Goal: Entertainment & Leisure: Consume media (video, audio)

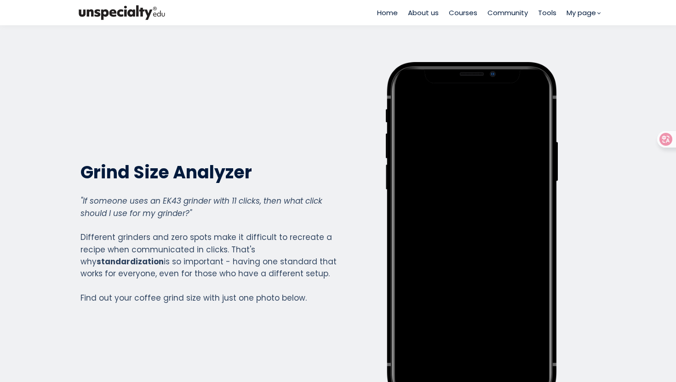
scroll to position [665, 368]
click at [457, 7] on span "Courses" at bounding box center [463, 12] width 29 height 11
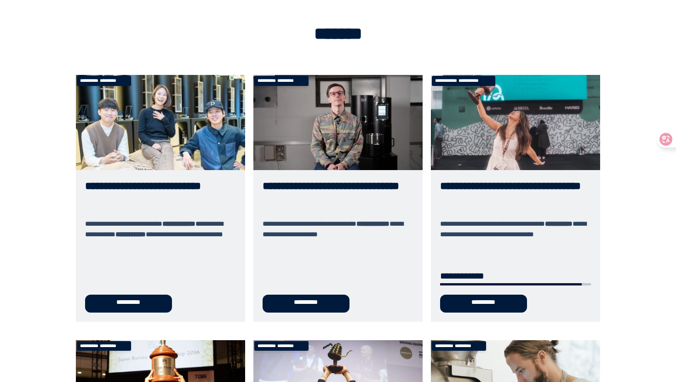
scroll to position [55, 0]
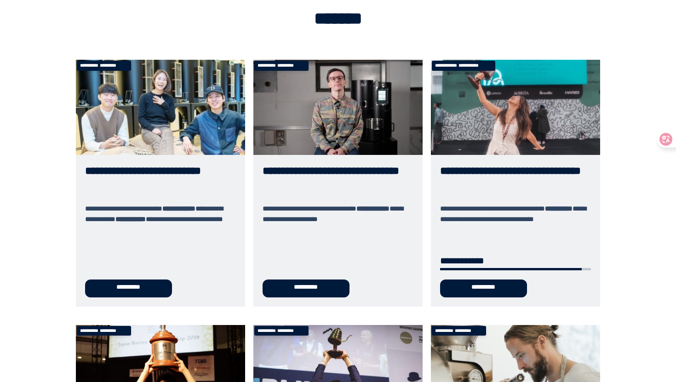
click at [501, 128] on link "**********" at bounding box center [515, 183] width 169 height 246
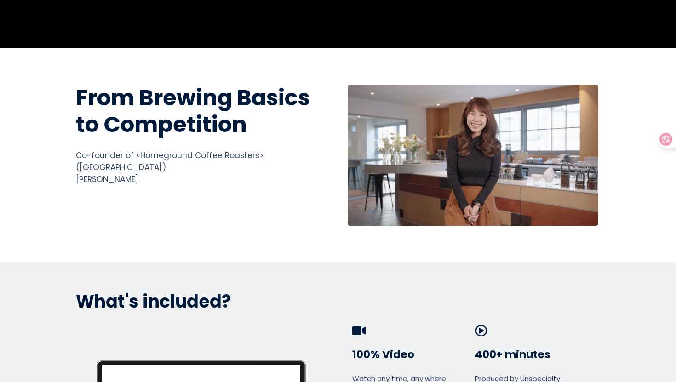
scroll to position [215, 0]
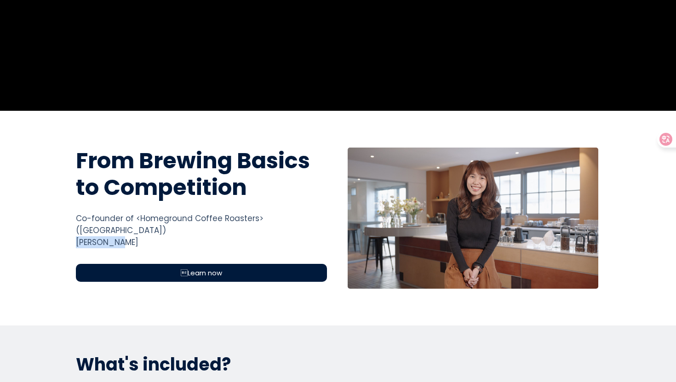
drag, startPoint x: 74, startPoint y: 229, endPoint x: 155, endPoint y: 229, distance: 81.8
click at [155, 229] on div "Co-founder of <Homeground Coffee Roasters> (Singapore) Elysia Tan" at bounding box center [201, 230] width 251 height 36
copy div "[PERSON_NAME]"
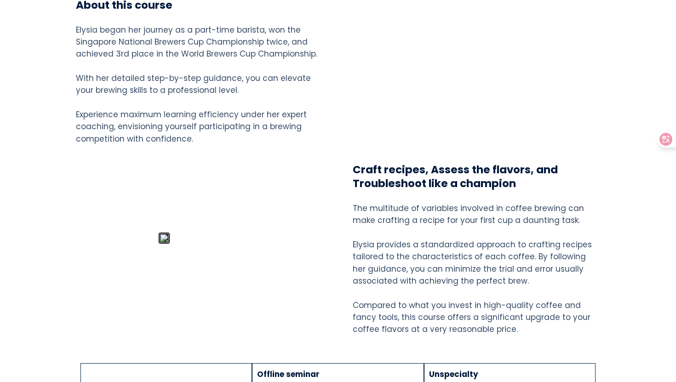
scroll to position [0, 0]
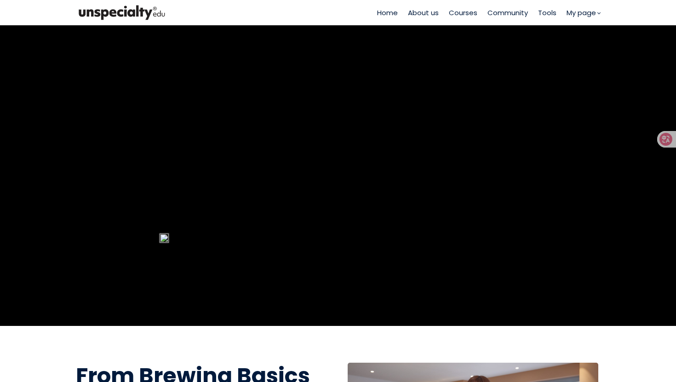
click at [455, 9] on span "Courses" at bounding box center [463, 12] width 29 height 11
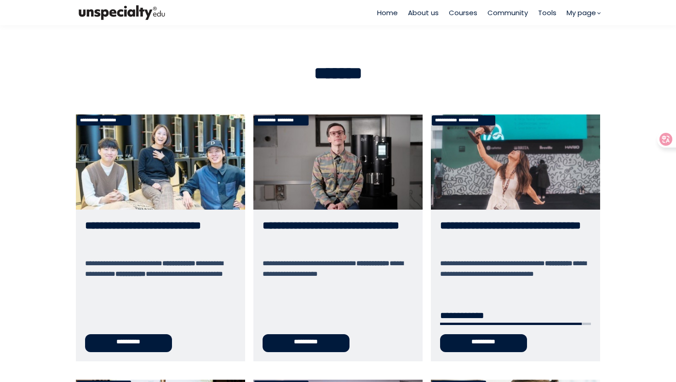
click at [436, 171] on link "**********" at bounding box center [515, 237] width 169 height 246
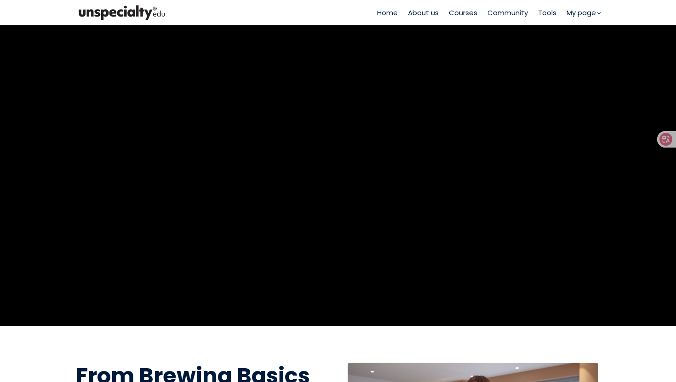
click at [459, 14] on span "Courses" at bounding box center [463, 12] width 29 height 11
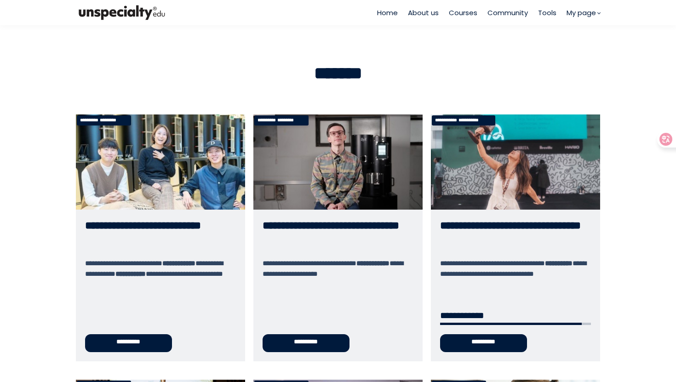
click at [463, 146] on link "**********" at bounding box center [515, 237] width 169 height 246
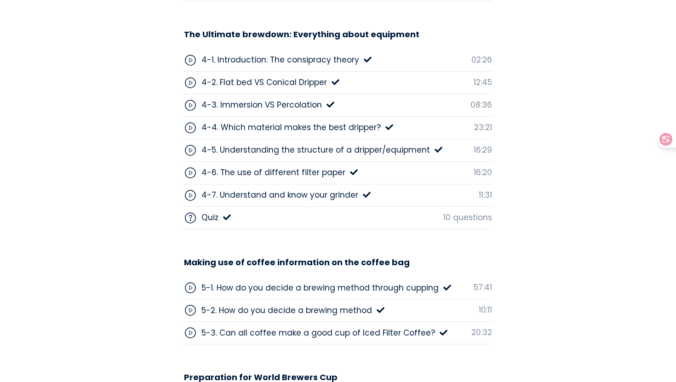
scroll to position [2873, 0]
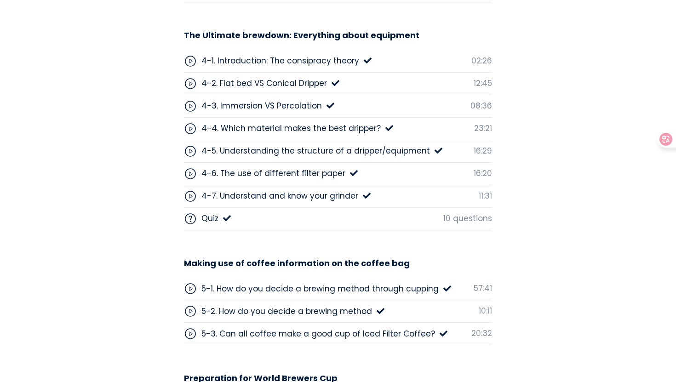
click at [321, 175] on div "4-6. The use of different filter paper" at bounding box center [273, 173] width 144 height 12
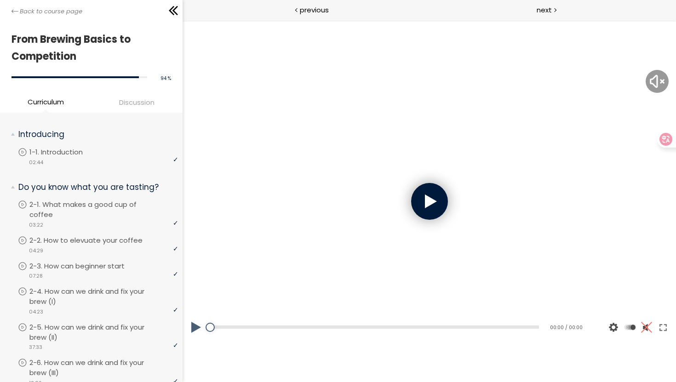
click at [434, 209] on div at bounding box center [429, 201] width 37 height 37
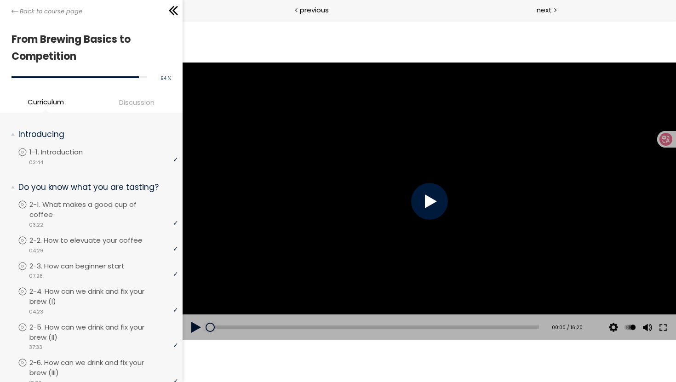
click at [418, 206] on div at bounding box center [429, 201] width 37 height 37
click at [359, 61] on div "Click for sound @keyframes VOLUME_SMALL_WAVE_FLASH { 0% { opacity: 0; } 33% { o…" at bounding box center [428, 201] width 493 height 362
click at [672, 324] on div "Subtitles None Auto 1080p 720p 540p 360p 224p x 2 x 1.5 x 1.25 x 1 x 0.75 x 0.5" at bounding box center [632, 327] width 85 height 26
click at [667, 326] on button at bounding box center [662, 327] width 17 height 26
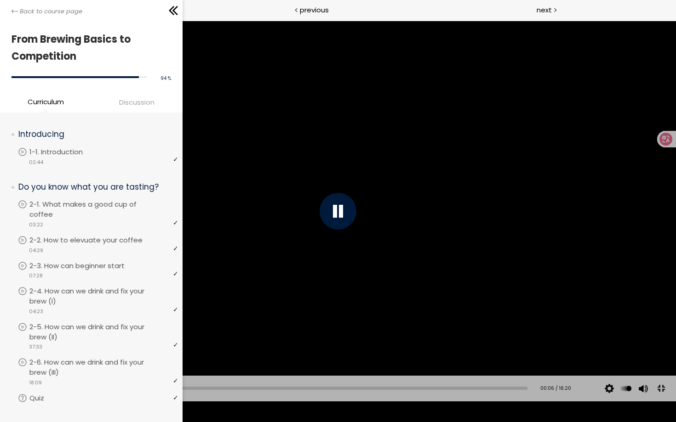
click at [429, 278] on div at bounding box center [338, 211] width 676 height 380
click at [251, 307] on div at bounding box center [338, 211] width 676 height 380
click at [113, 402] on div "Add chapter 02:41" at bounding box center [278, 389] width 500 height 26
click at [114, 402] on div "Add chapter 02:41" at bounding box center [278, 389] width 500 height 26
click at [111, 393] on div at bounding box center [110, 388] width 9 height 9
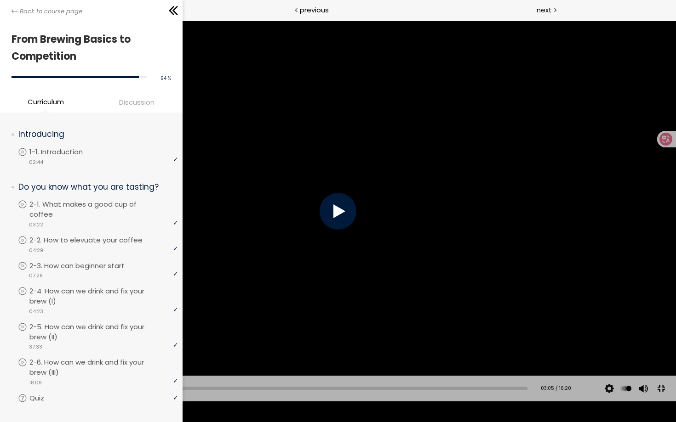
click at [179, 291] on div at bounding box center [338, 211] width 676 height 380
click at [292, 314] on div at bounding box center [338, 211] width 676 height 380
click at [218, 337] on div at bounding box center [338, 211] width 676 height 380
click at [225, 331] on div at bounding box center [338, 211] width 676 height 380
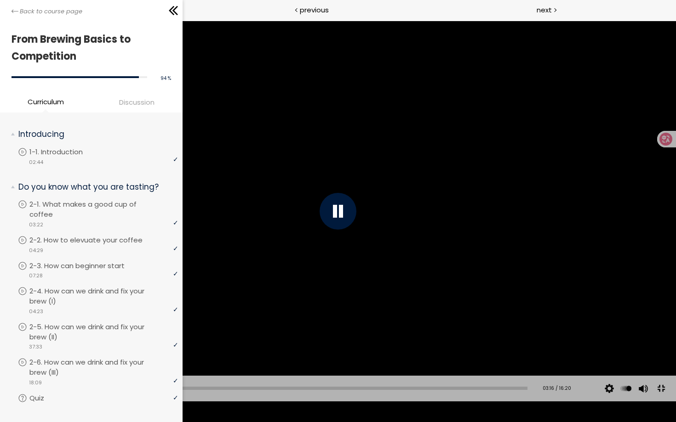
click at [492, 333] on div at bounding box center [338, 211] width 676 height 380
click at [91, 390] on div "02:07" at bounding box center [278, 388] width 500 height 3
click at [481, 390] on div "15:10" at bounding box center [278, 388] width 500 height 3
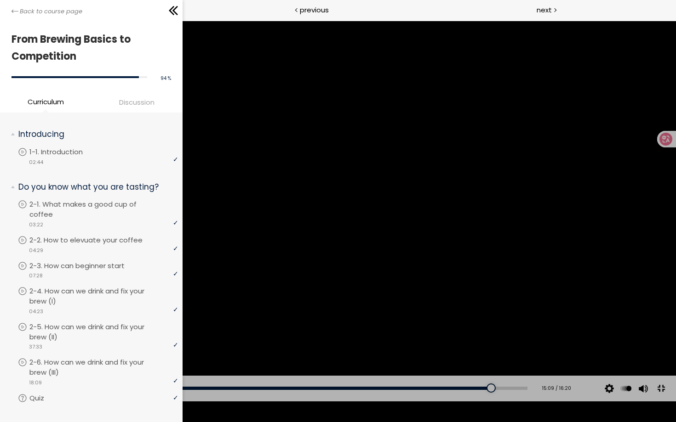
click at [369, 264] on div at bounding box center [338, 211] width 676 height 380
click at [388, 402] on div "Add chapter 12:20" at bounding box center [278, 389] width 500 height 26
click at [389, 402] on div "Add chapter 12:06" at bounding box center [278, 389] width 500 height 26
click at [384, 402] on div "Add chapter 11:56" at bounding box center [278, 389] width 500 height 26
click at [382, 390] on div "11:53" at bounding box center [278, 388] width 500 height 3
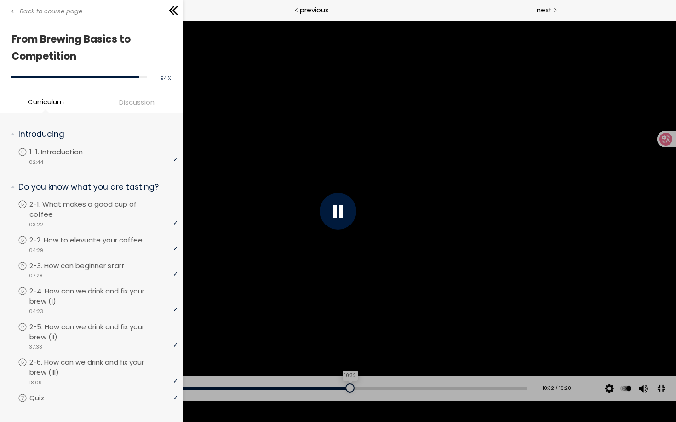
click at [343, 390] on div "10:32" at bounding box center [278, 388] width 500 height 3
click at [246, 390] on div "07:20" at bounding box center [278, 388] width 500 height 3
click at [192, 390] on div "05:31" at bounding box center [278, 388] width 500 height 3
click at [154, 402] on div "Add chapter 04:14" at bounding box center [278, 389] width 500 height 26
click at [154, 390] on div "04:14" at bounding box center [278, 388] width 500 height 3
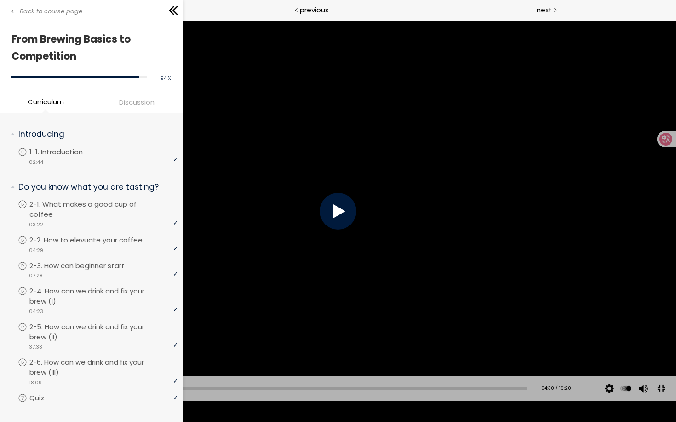
click at [185, 357] on div at bounding box center [338, 211] width 676 height 380
click at [148, 390] on div "04:00" at bounding box center [278, 388] width 500 height 3
click at [132, 390] on div "04:00" at bounding box center [278, 388] width 500 height 3
click at [113, 402] on div "Add chapter 03:29" at bounding box center [278, 389] width 500 height 26
click at [90, 402] on div "Add chapter 03:29" at bounding box center [278, 389] width 500 height 26
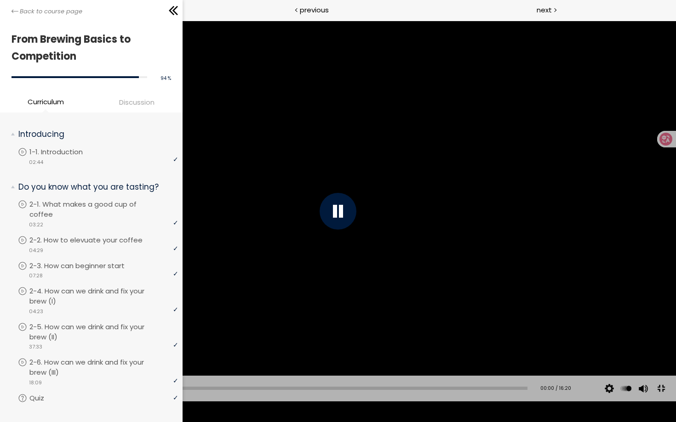
drag, startPoint x: 131, startPoint y: 412, endPoint x: 14, endPoint y: 414, distance: 117.2
click at [14, 402] on div "Add chapter 00:00 00:00 / 16:20 Subtitles None Auto 1080p 720p 540p 360p 224p x…" at bounding box center [338, 389] width 676 height 26
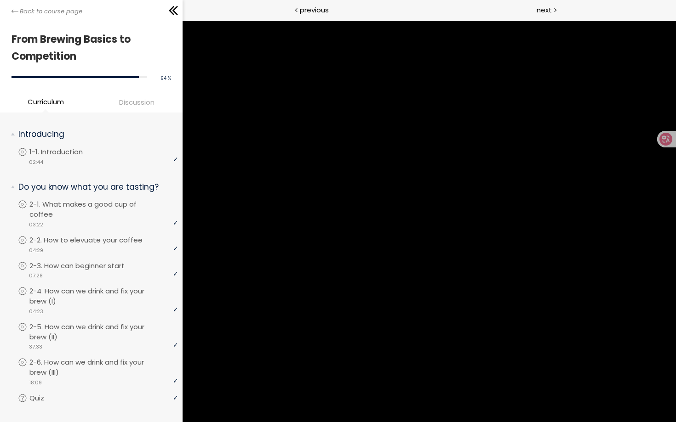
click at [69, 333] on div at bounding box center [338, 211] width 676 height 380
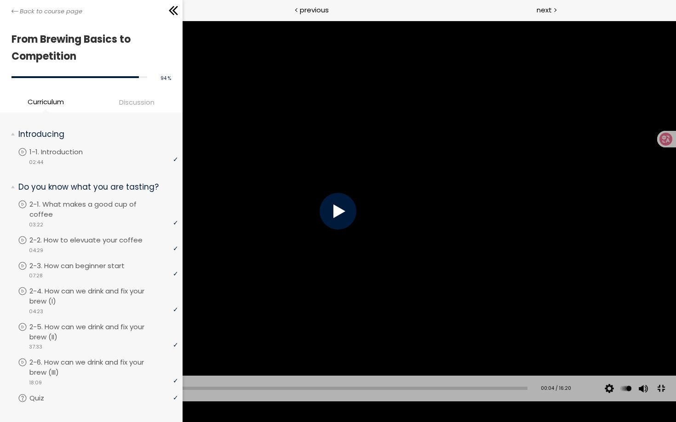
click at [69, 333] on div at bounding box center [338, 211] width 676 height 380
click at [217, 295] on div at bounding box center [338, 211] width 676 height 380
drag, startPoint x: 290, startPoint y: 370, endPoint x: 220, endPoint y: 328, distance: 80.8
click at [220, 328] on div at bounding box center [338, 211] width 676 height 380
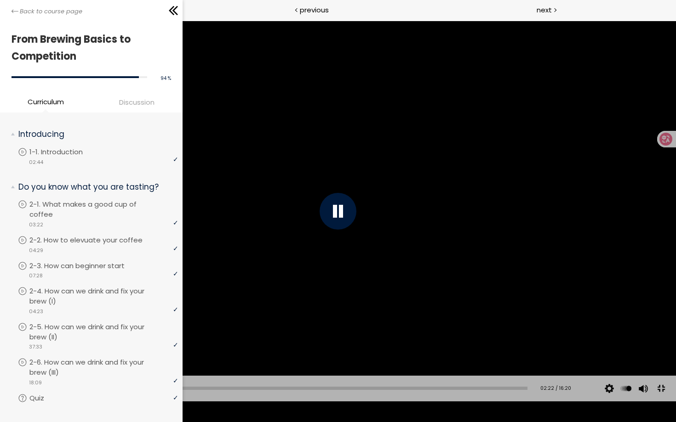
click at [205, 326] on div at bounding box center [338, 211] width 676 height 380
click at [235, 307] on div at bounding box center [338, 211] width 676 height 380
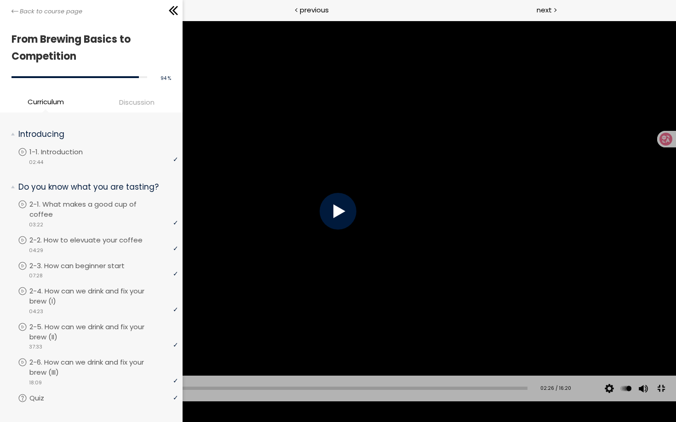
click at [235, 307] on div at bounding box center [338, 211] width 676 height 380
click at [98, 393] on div at bounding box center [99, 388] width 9 height 9
click at [100, 393] on div at bounding box center [101, 388] width 9 height 9
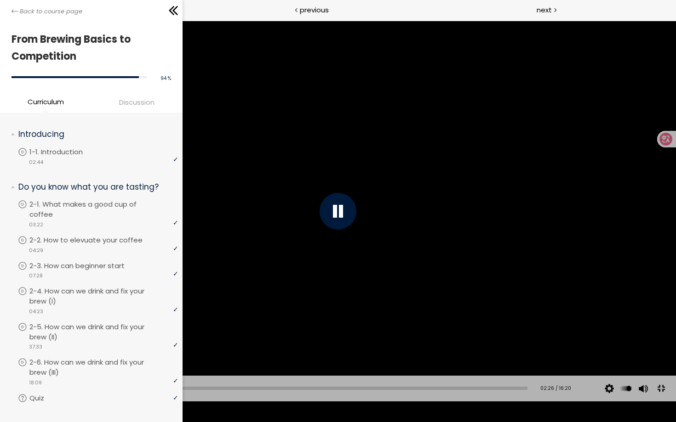
click at [147, 291] on div at bounding box center [338, 211] width 676 height 380
click at [659, 399] on button at bounding box center [660, 388] width 21 height 21
